Goal: Transaction & Acquisition: Purchase product/service

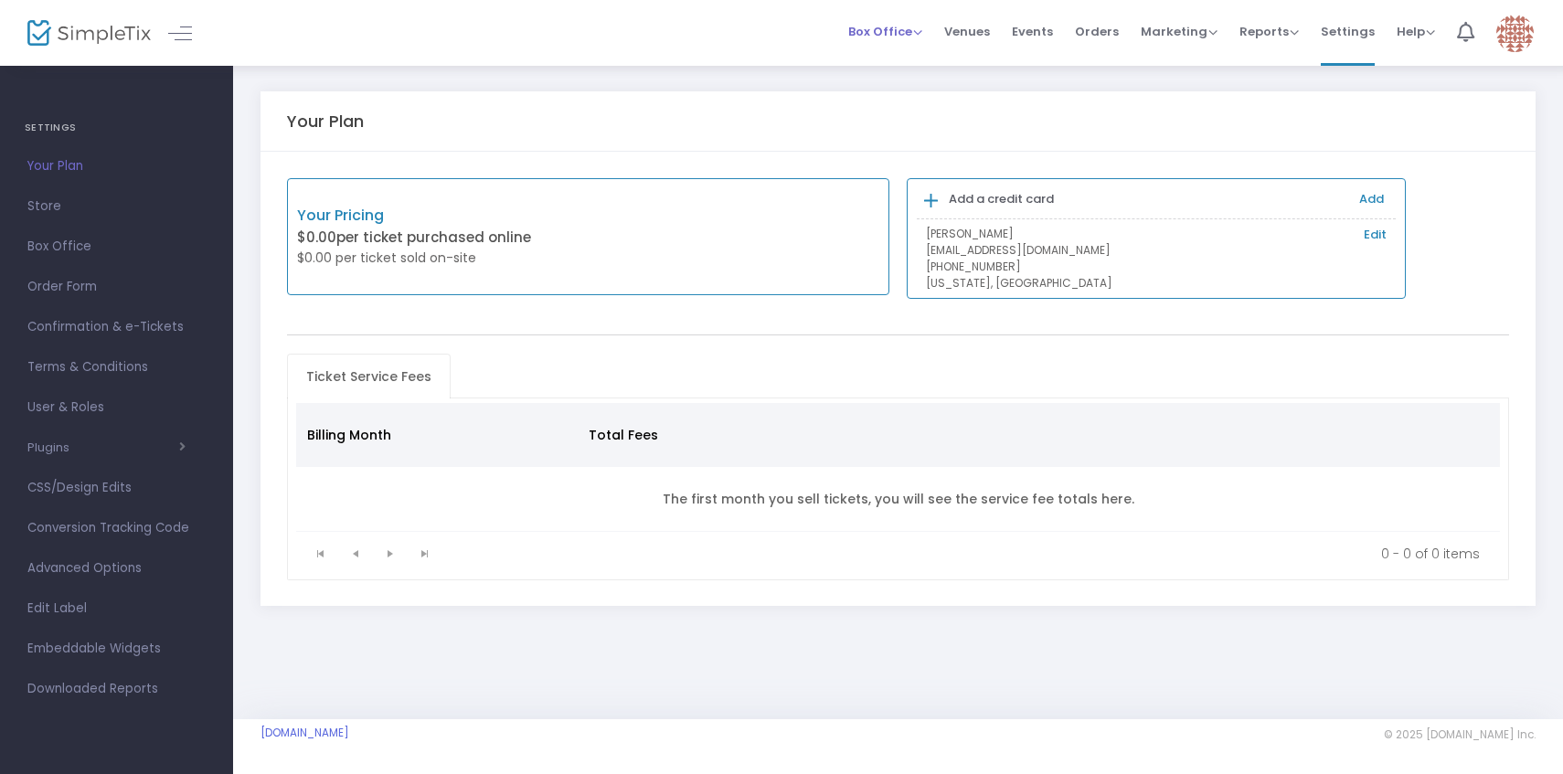
click at [930, 37] on li "Box Office Sell Tickets Bookings Sell Season Pass" at bounding box center [885, 33] width 96 height 66
click at [922, 37] on span "Box Office" at bounding box center [885, 31] width 74 height 17
click at [913, 67] on li "Sell Tickets" at bounding box center [913, 62] width 131 height 36
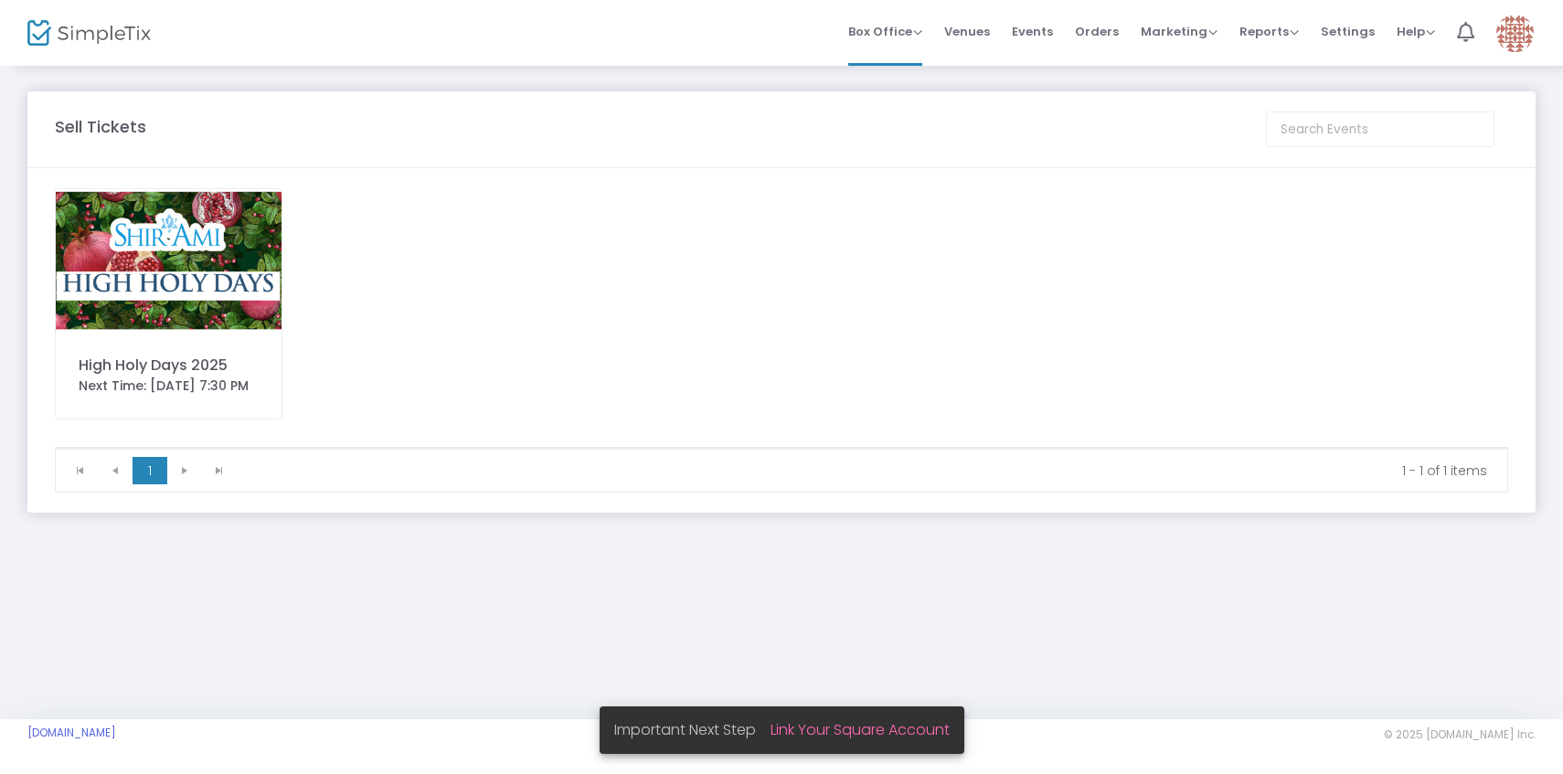
click at [264, 280] on img at bounding box center [169, 260] width 226 height 143
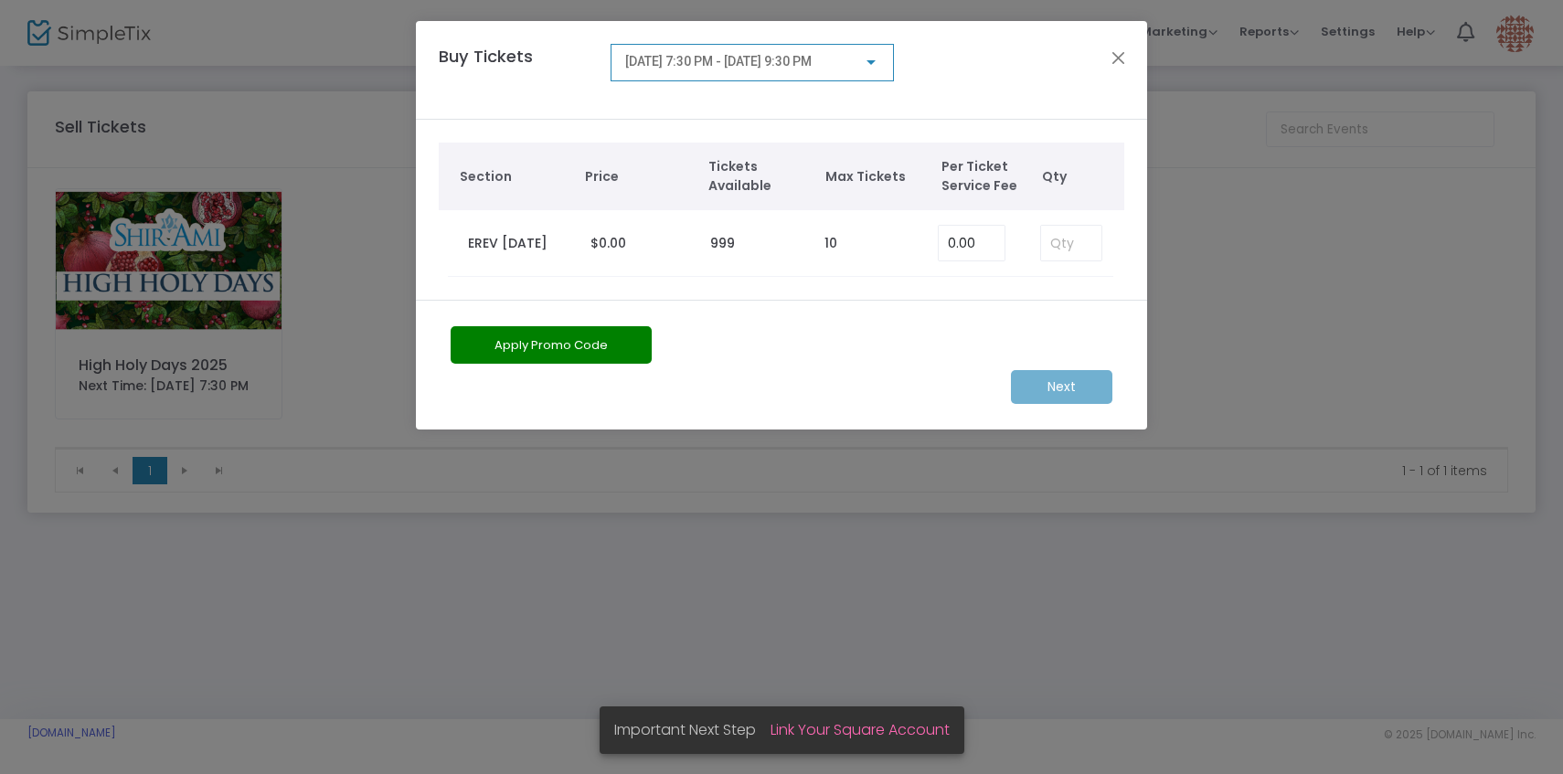
click at [816, 53] on div "[DATE] 7:30 PM - [DATE] 9:30 PM" at bounding box center [752, 58] width 254 height 34
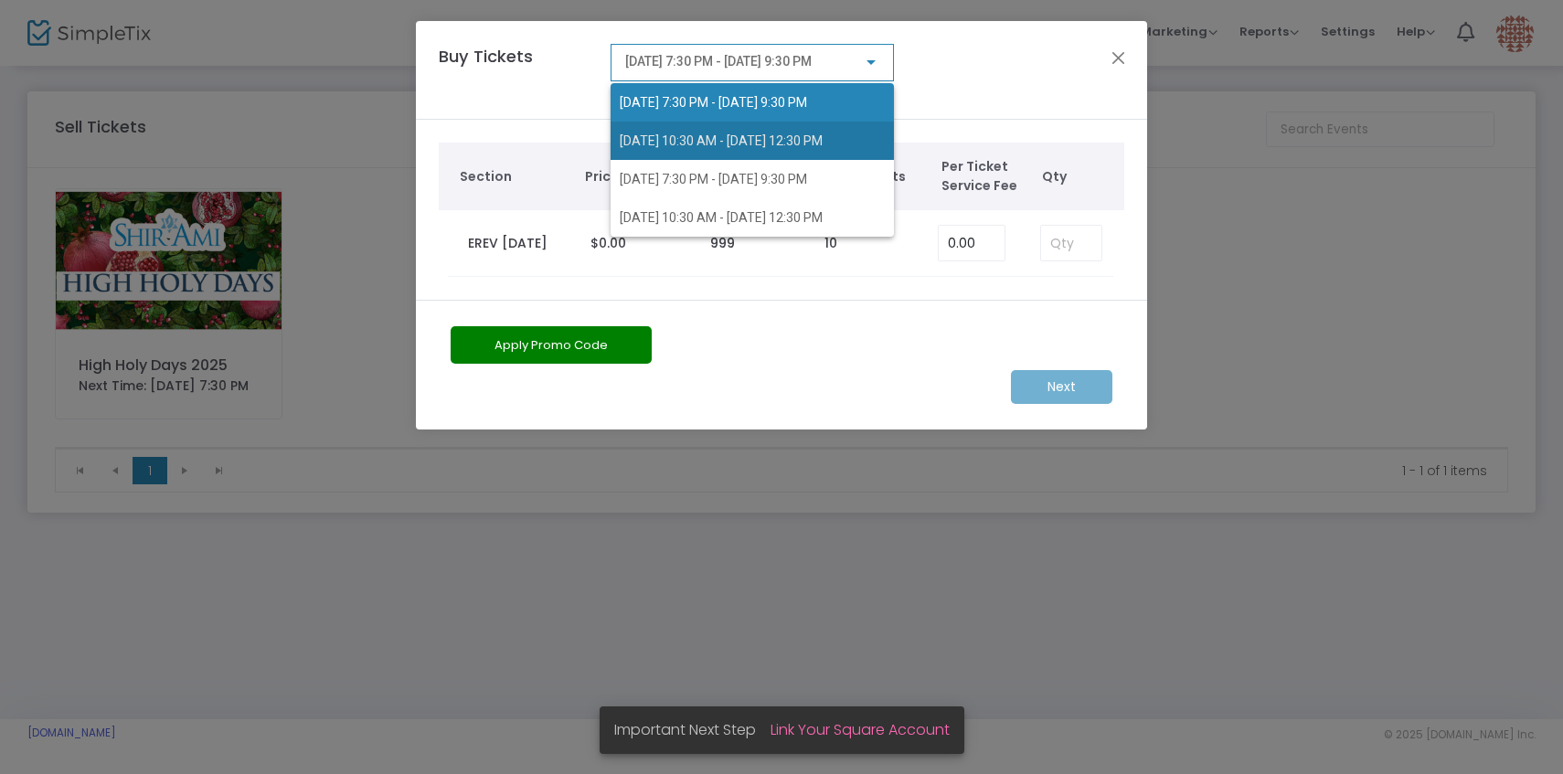
click at [802, 131] on span "[DATE] 10:30 AM - [DATE] 12:30 PM" at bounding box center [752, 141] width 265 height 38
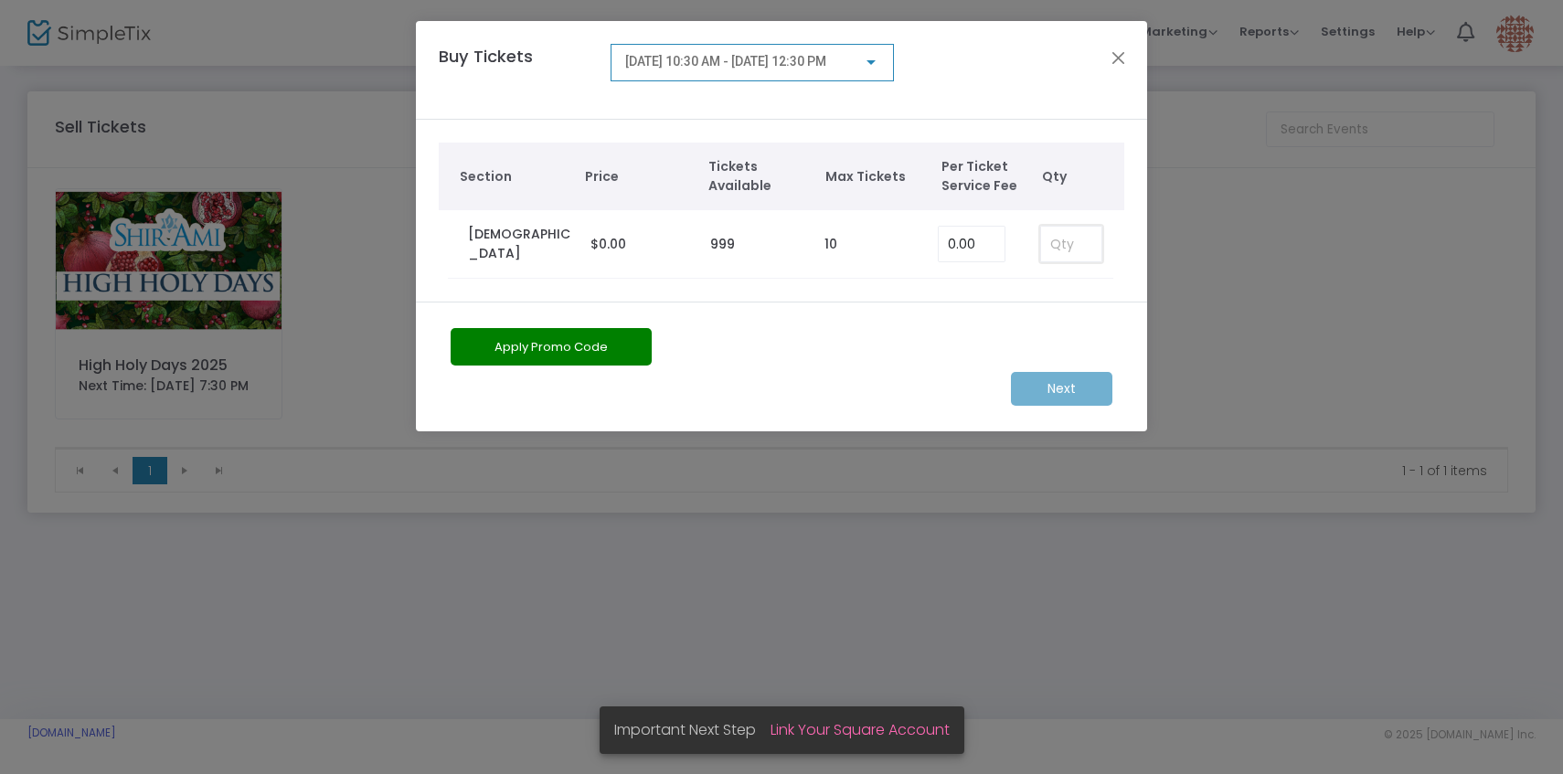
click at [1064, 249] on input at bounding box center [1071, 244] width 60 height 35
type input "1"
click at [841, 73] on div "[DATE] 10:30 AM - [DATE] 12:30 PM" at bounding box center [752, 58] width 254 height 34
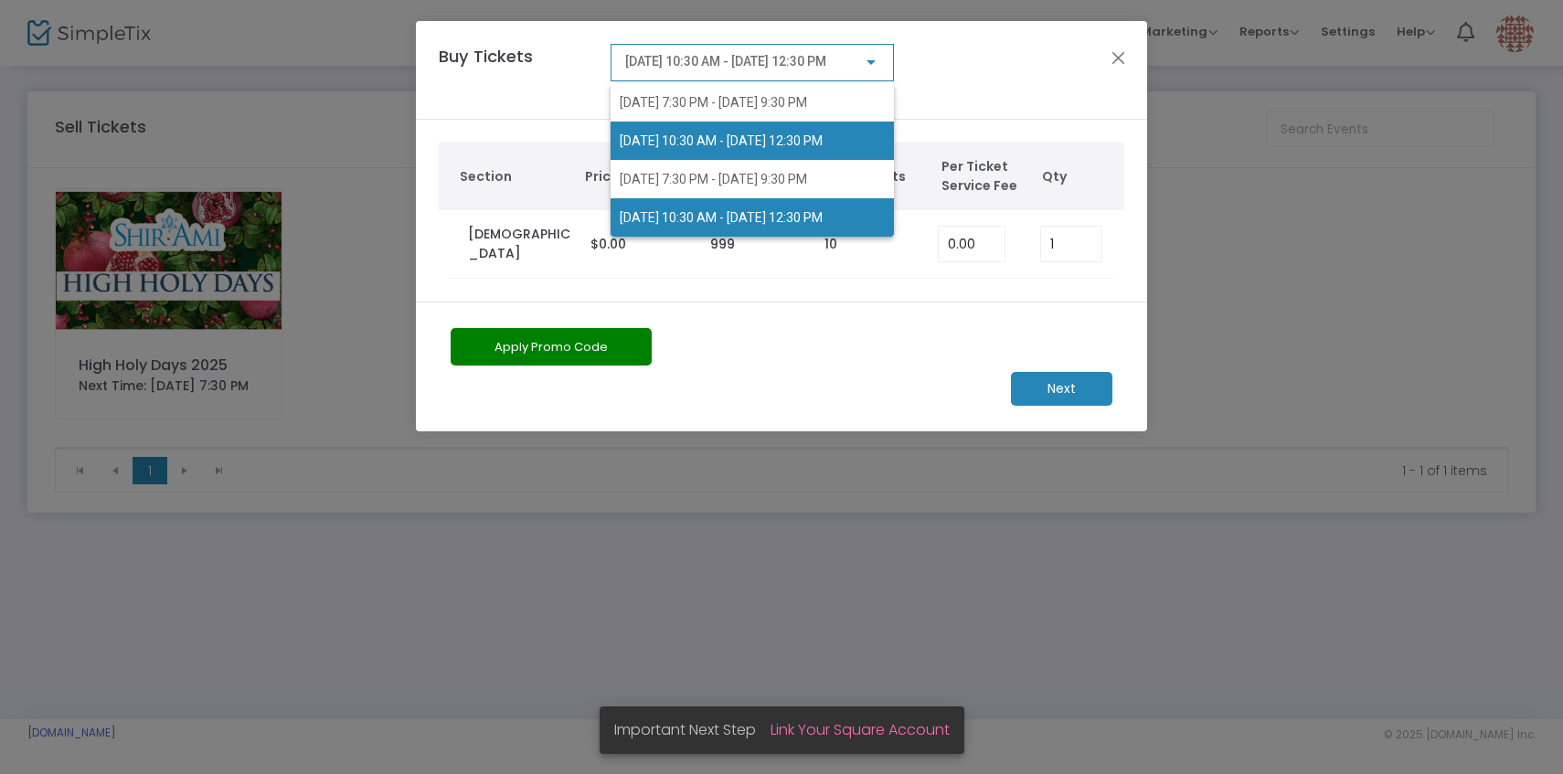
click at [823, 213] on span "[DATE] 10:30 AM - [DATE] 12:30 PM" at bounding box center [721, 217] width 203 height 15
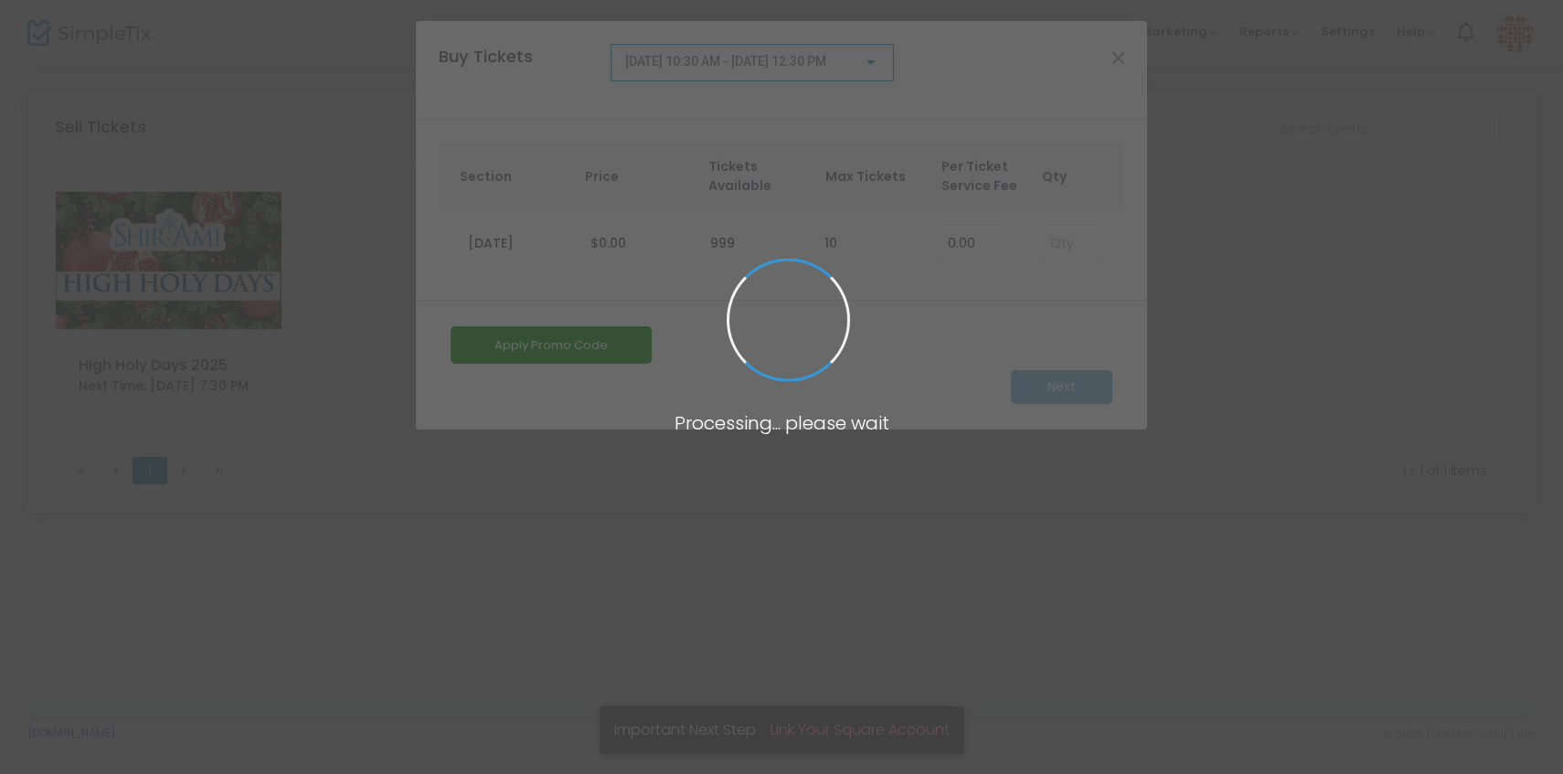
click at [1070, 250] on span at bounding box center [781, 387] width 1563 height 774
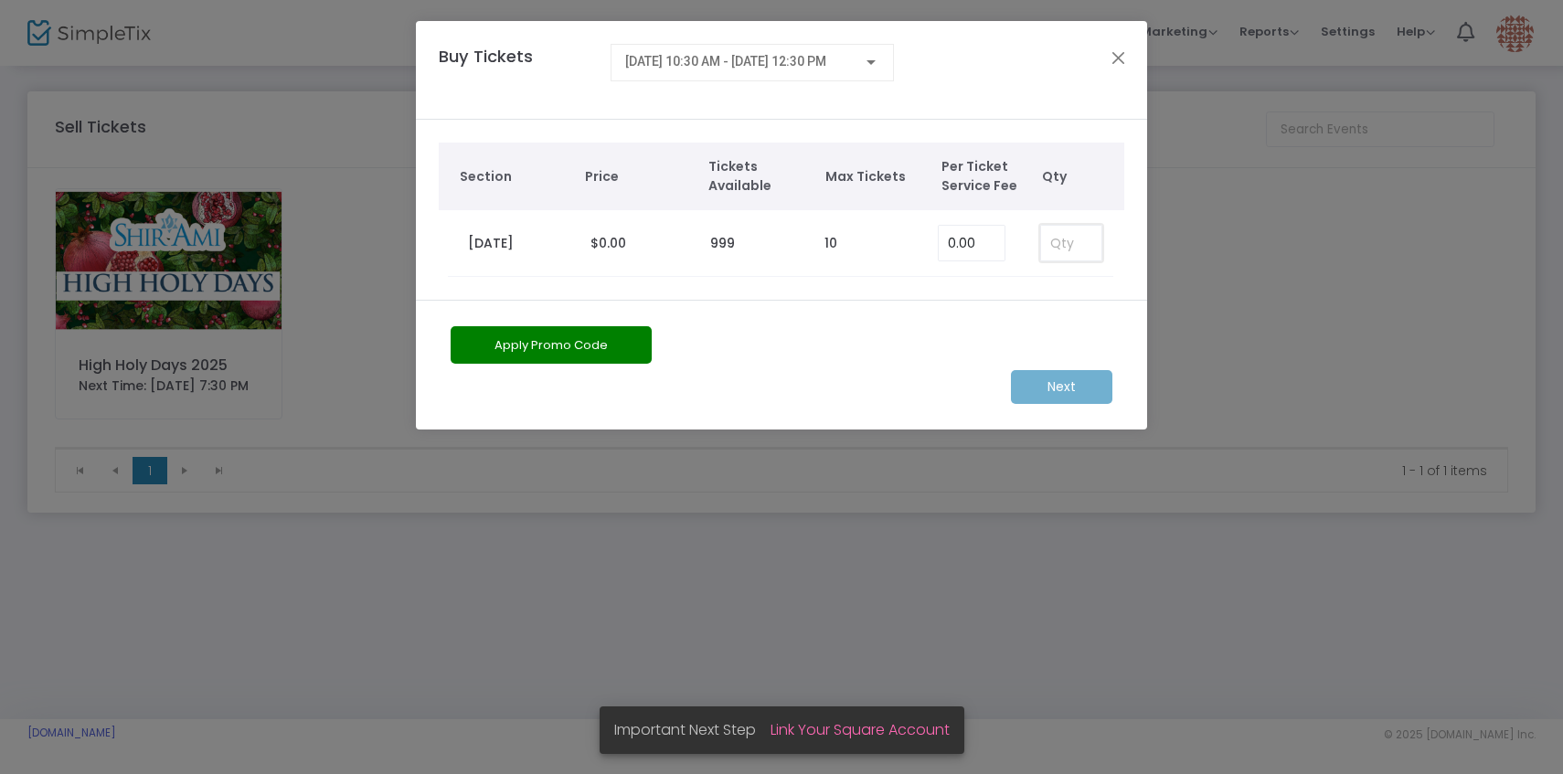
click at [1068, 246] on input at bounding box center [1071, 243] width 60 height 35
type input "1"
click at [1058, 396] on m-button "Next" at bounding box center [1061, 387] width 101 height 34
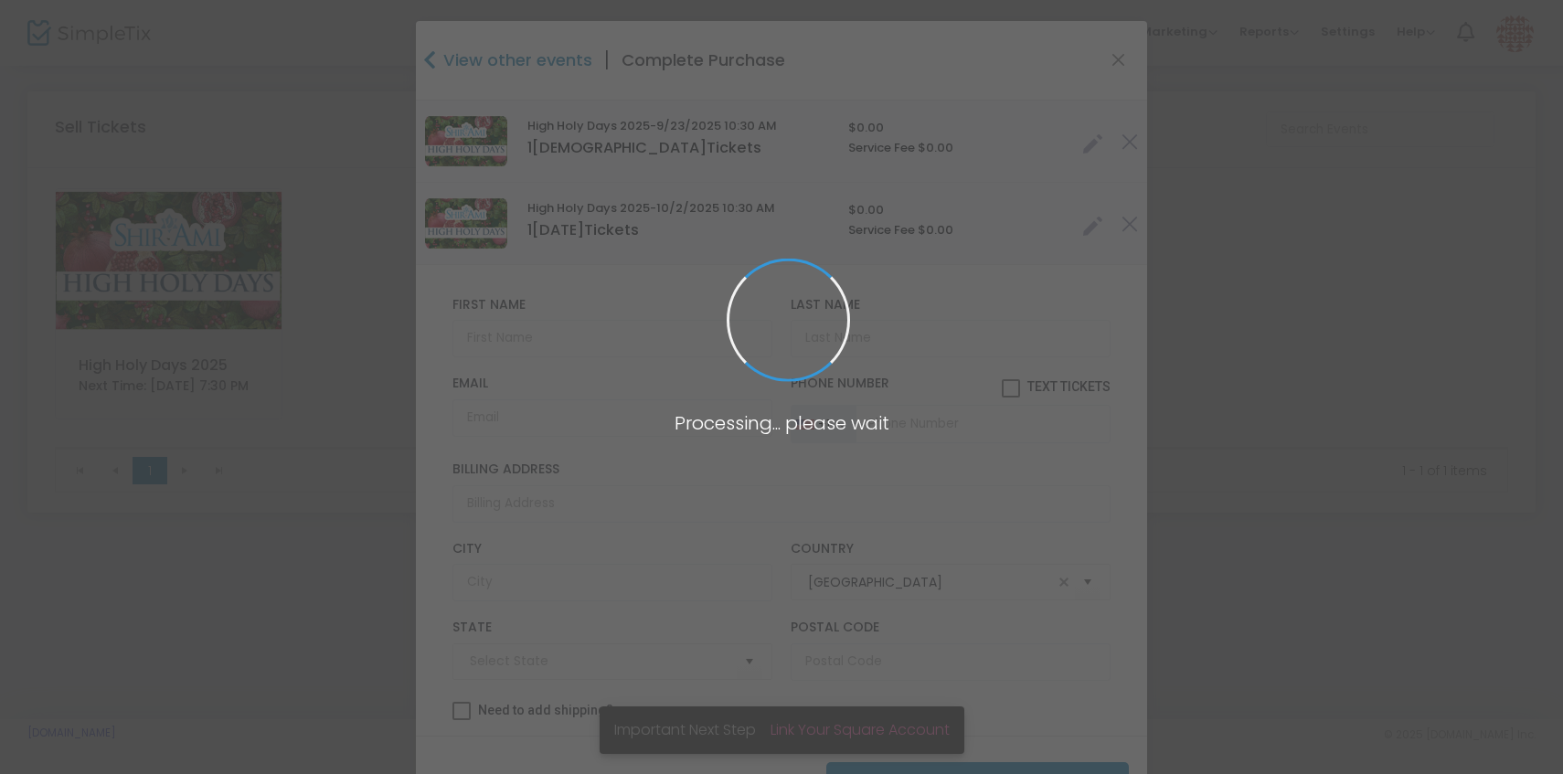
type input "[US_STATE]"
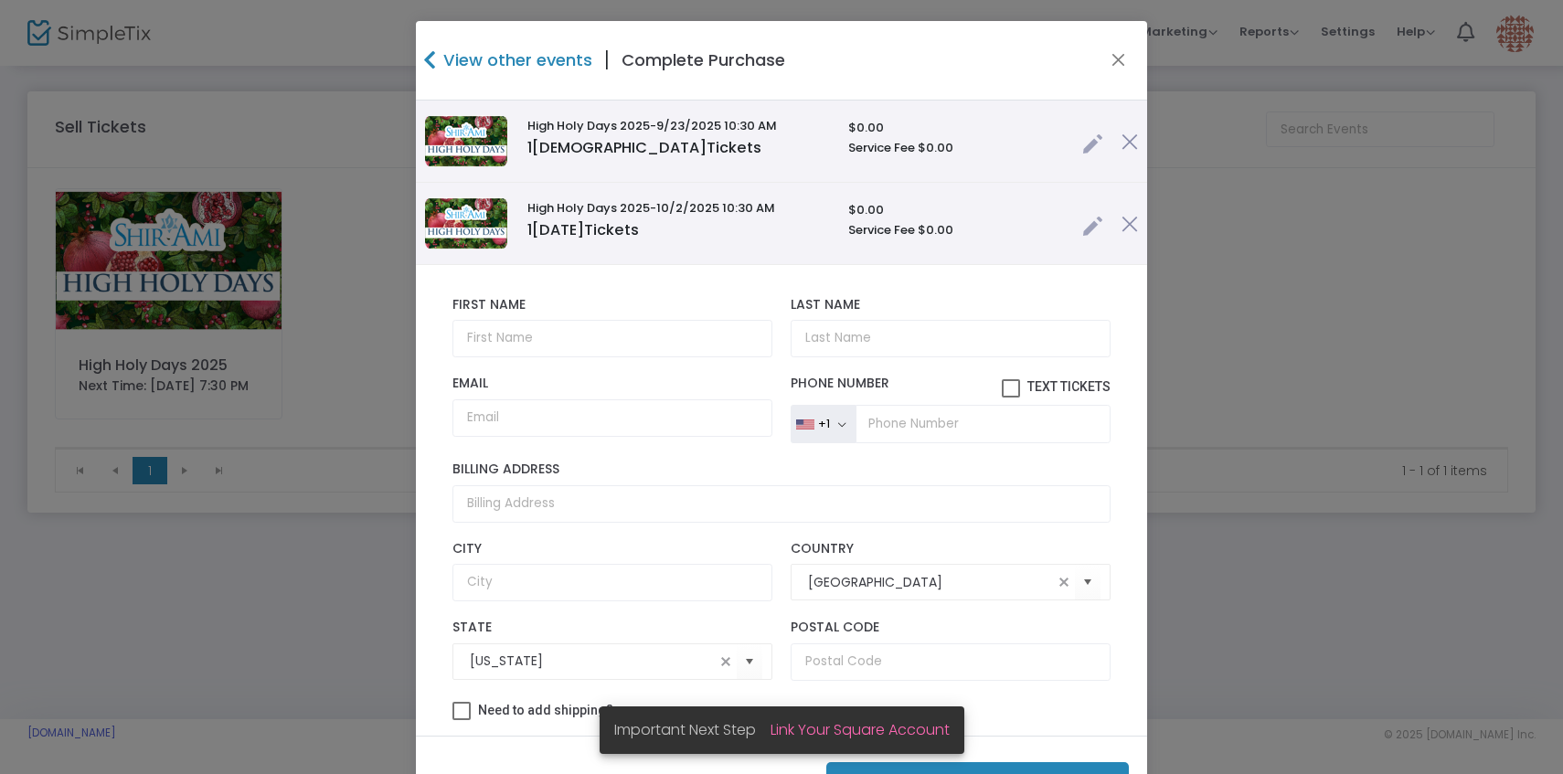
click at [534, 319] on div "First Name First Name is required." at bounding box center [612, 327] width 338 height 60
click at [534, 340] on input "text" at bounding box center [612, 338] width 320 height 37
paste input "[PERSON_NAME]"
type input "[PERSON_NAME]"
click at [910, 338] on input "Last Name" at bounding box center [951, 338] width 320 height 37
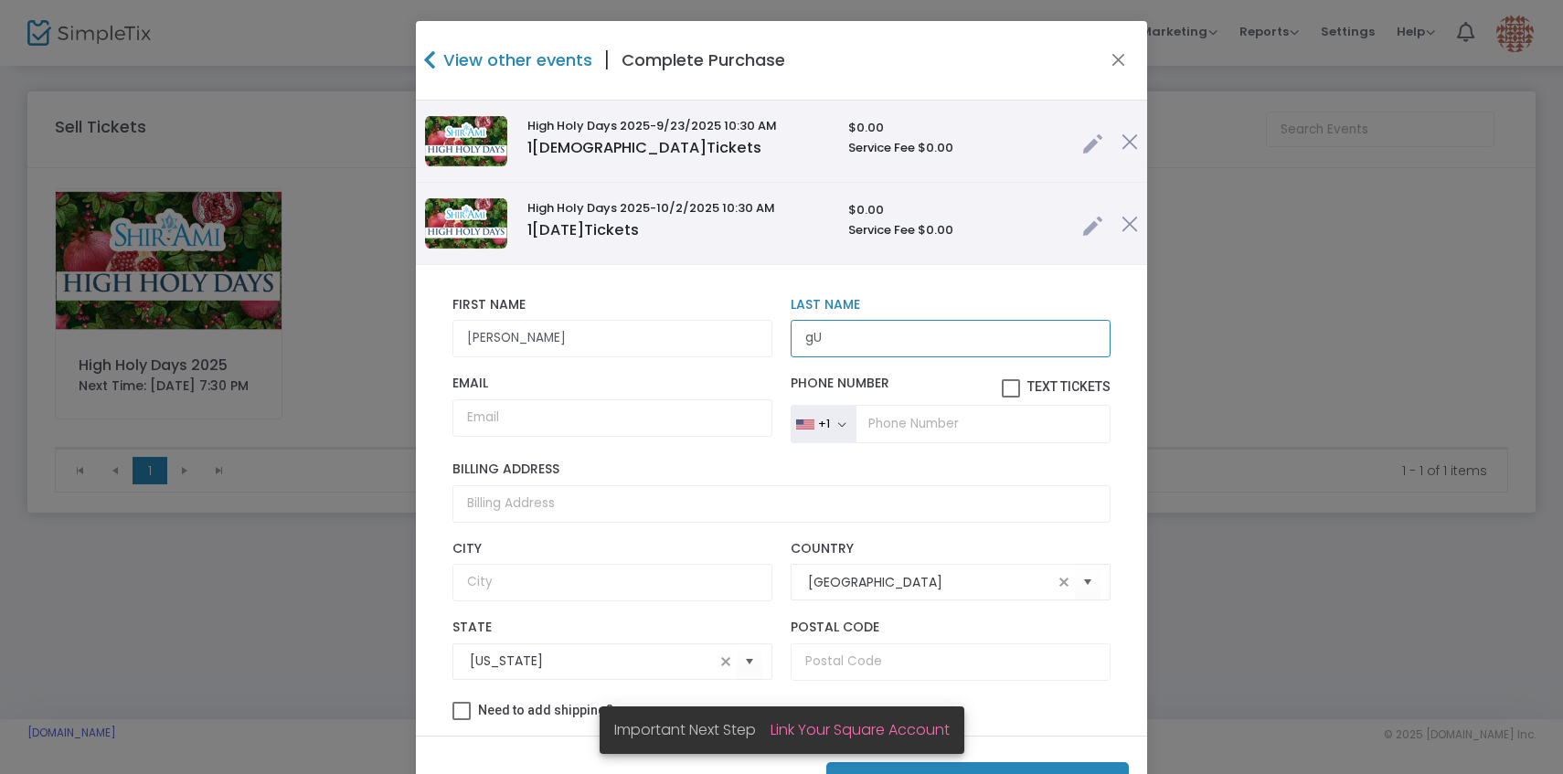
type input "g"
type input "GUEST"
click at [1063, 767] on button "Purchase 2 Tickets ($0.00 )" at bounding box center [977, 780] width 303 height 37
